Goal: Check status: Check status

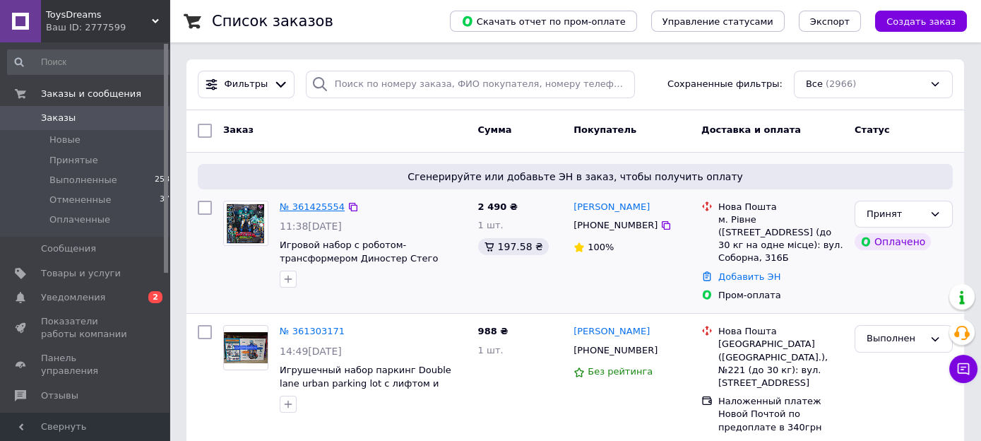
click at [326, 212] on link "№ 361425554" at bounding box center [312, 206] width 65 height 11
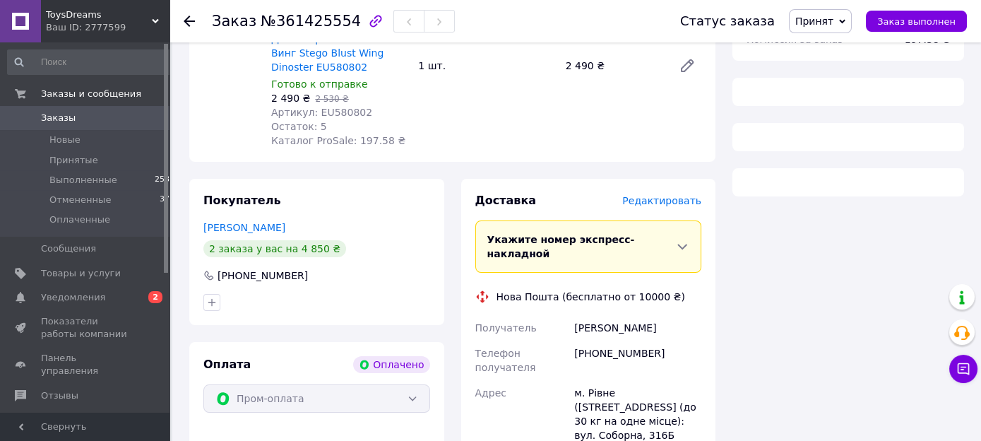
scroll to position [476, 0]
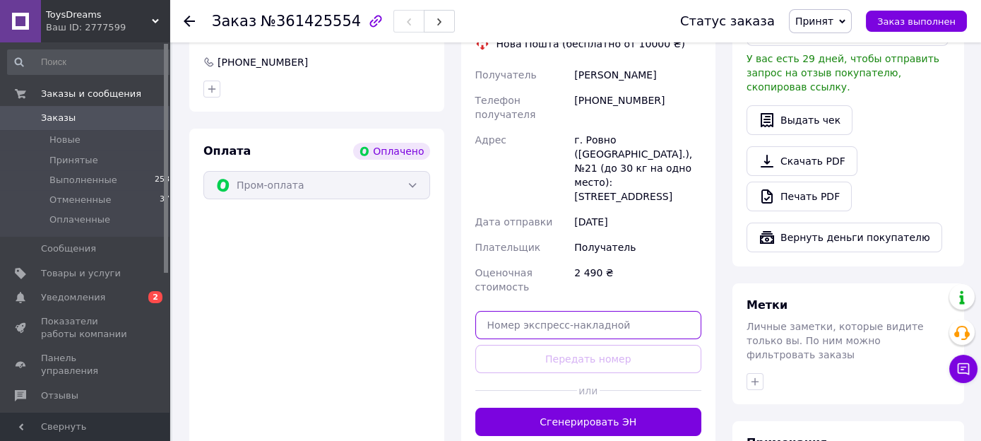
click at [494, 311] on input "text" at bounding box center [588, 325] width 227 height 28
paste input "20400477563282"
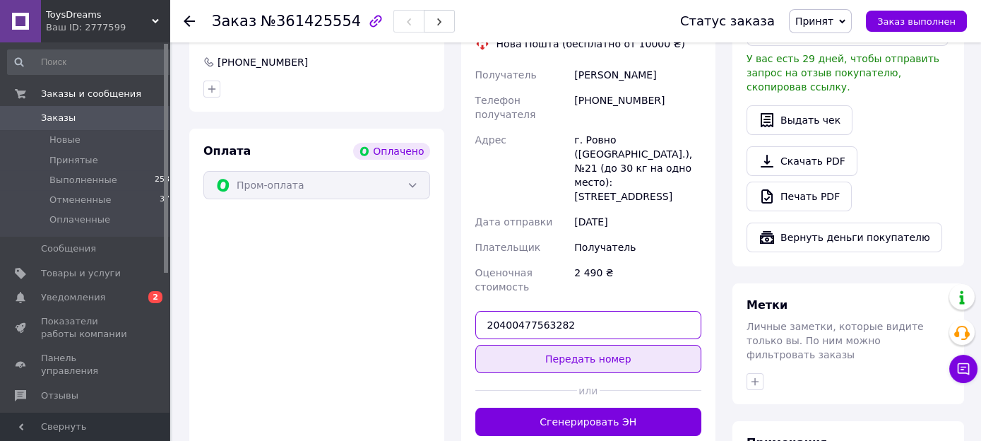
type input "20400477563282"
click at [564, 345] on button "Передать номер" at bounding box center [588, 359] width 227 height 28
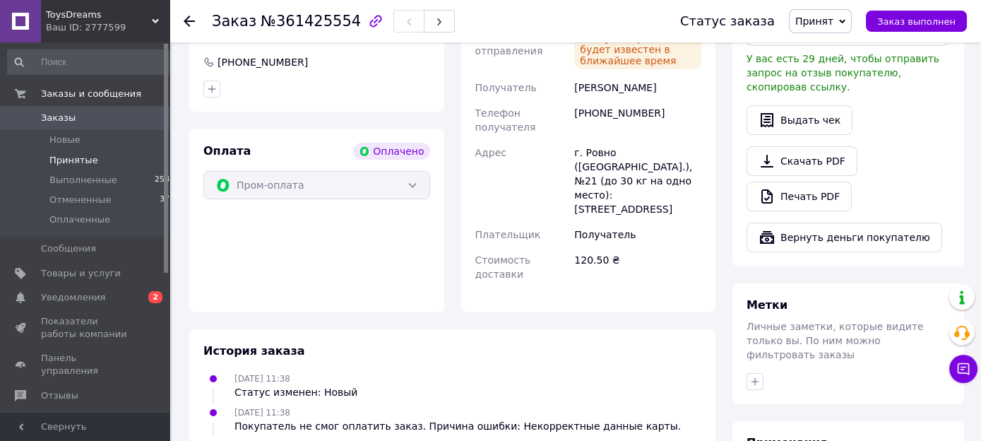
click at [77, 158] on span "Принятые" at bounding box center [73, 160] width 49 height 13
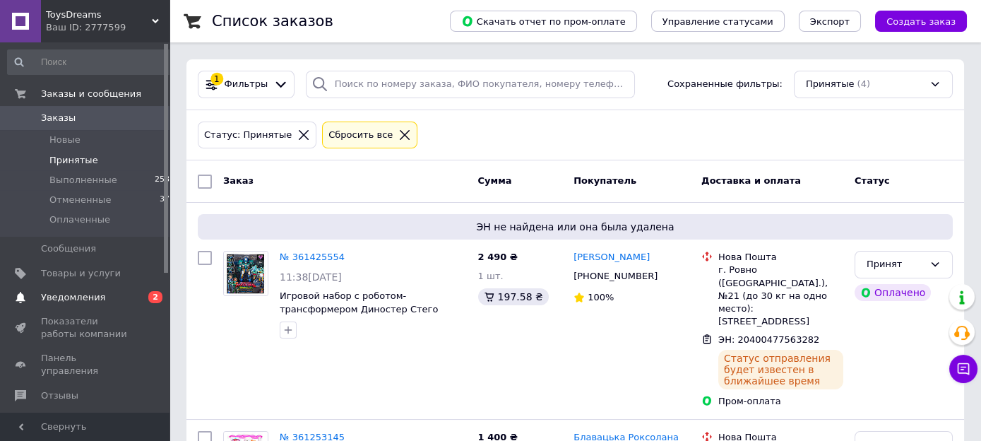
click at [96, 297] on span "Уведомления" at bounding box center [73, 297] width 64 height 13
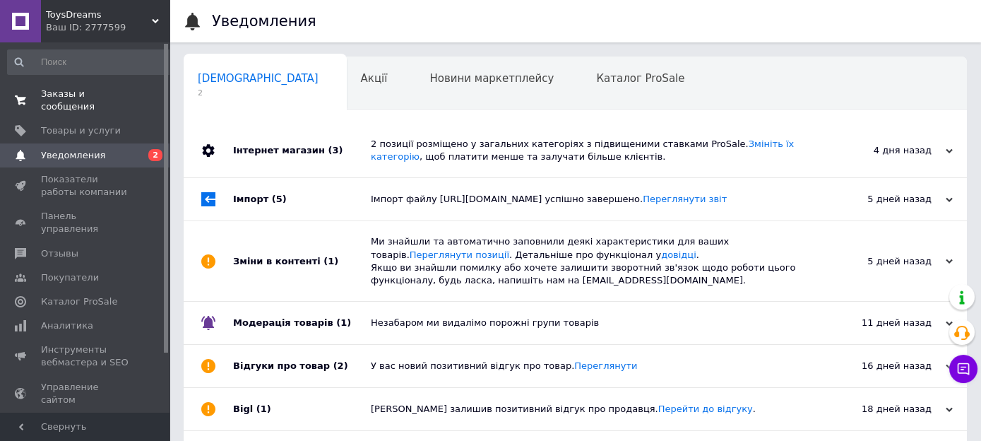
drag, startPoint x: 118, startPoint y: 96, endPoint x: 114, endPoint y: 83, distance: 14.1
click at [119, 97] on span "Заказы и сообщения" at bounding box center [86, 100] width 90 height 25
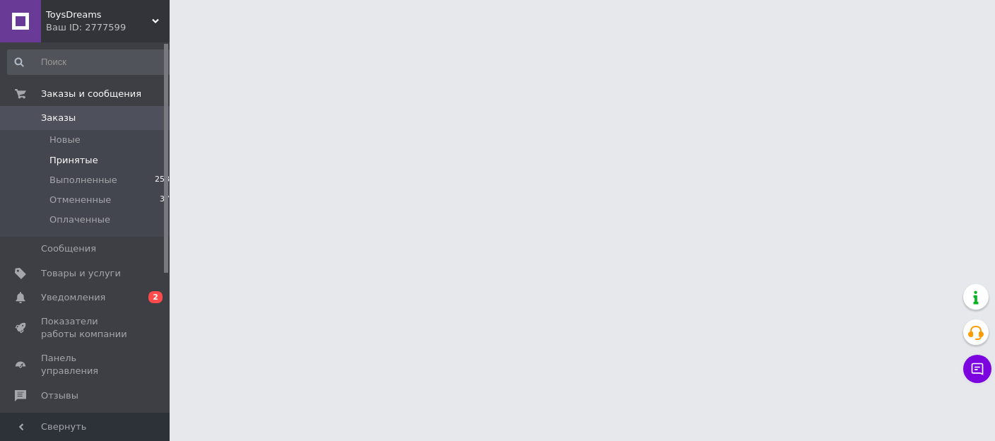
click at [94, 164] on li "Принятые 4" at bounding box center [91, 160] width 183 height 20
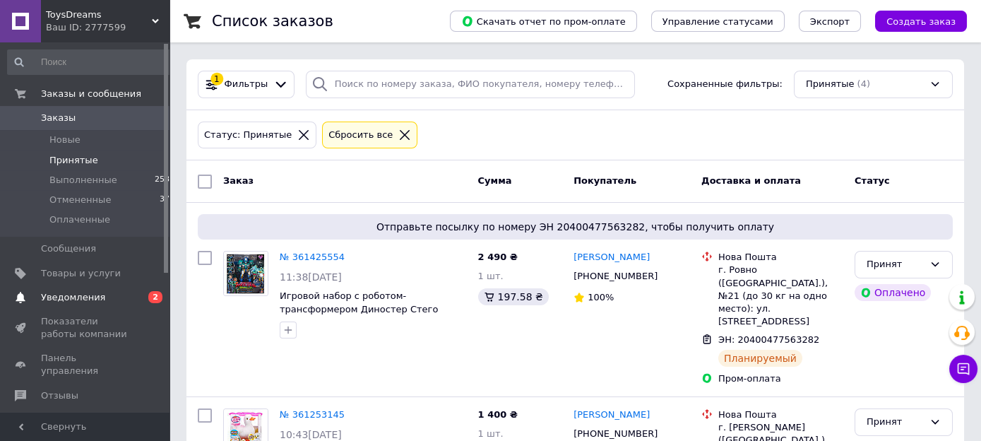
click at [91, 299] on span "Уведомления" at bounding box center [73, 297] width 64 height 13
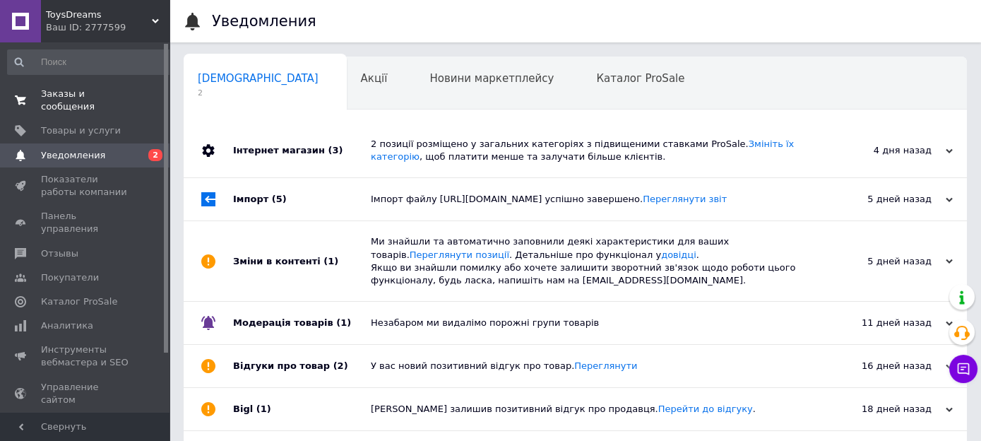
click at [118, 97] on span "Заказы и сообщения" at bounding box center [86, 100] width 90 height 25
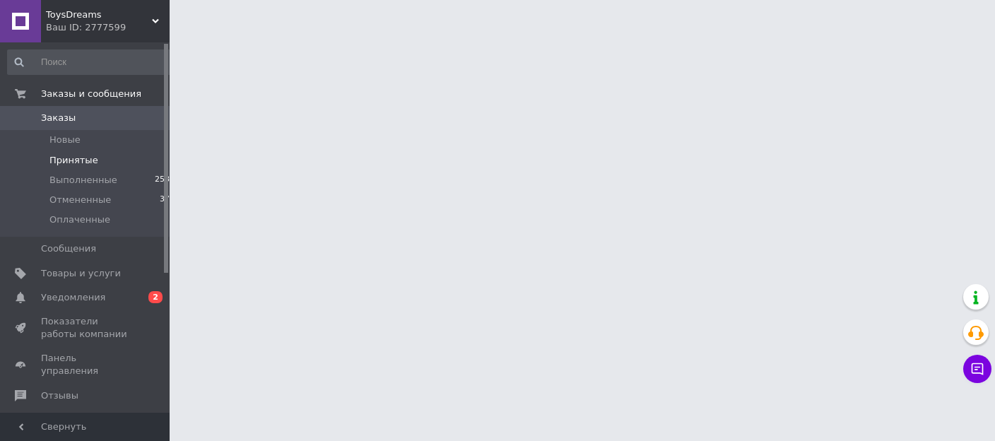
click at [70, 161] on span "Принятые" at bounding box center [73, 160] width 49 height 13
